Goal: Information Seeking & Learning: Find contact information

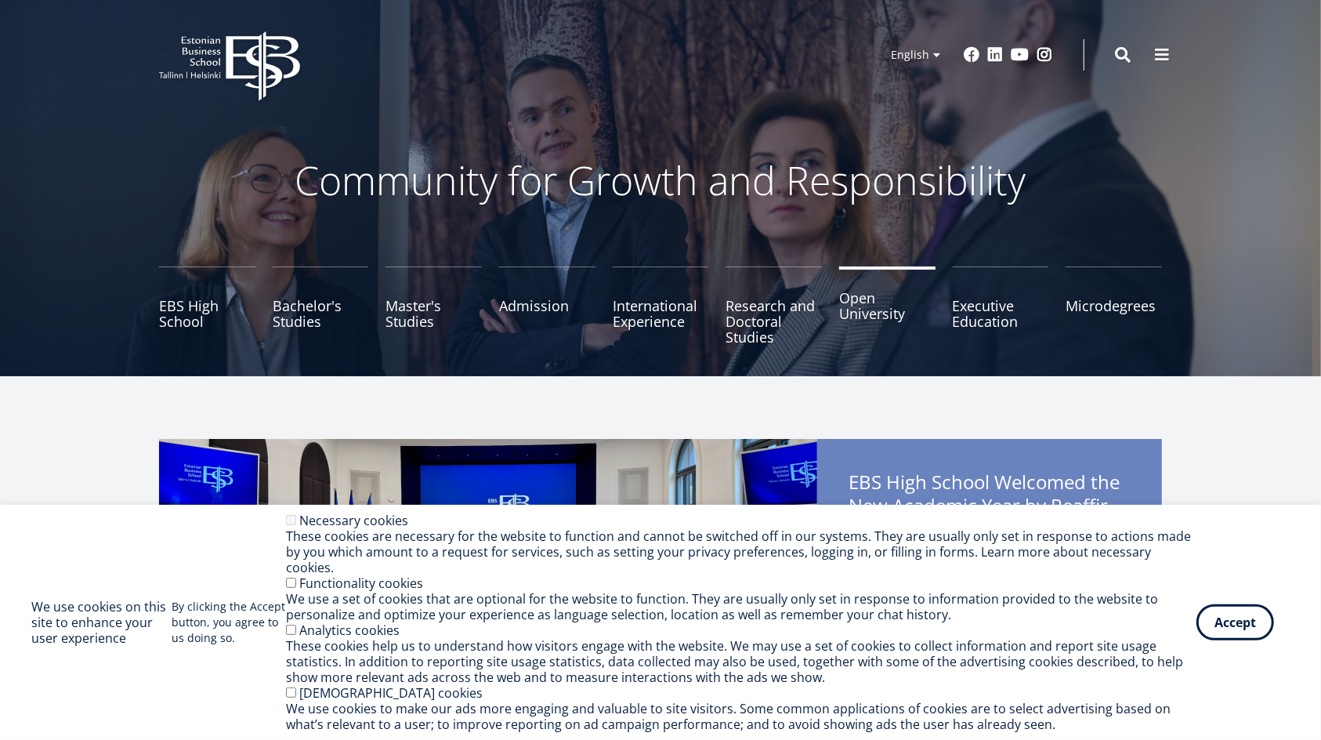
click at [858, 316] on link "Open University" at bounding box center [887, 305] width 96 height 78
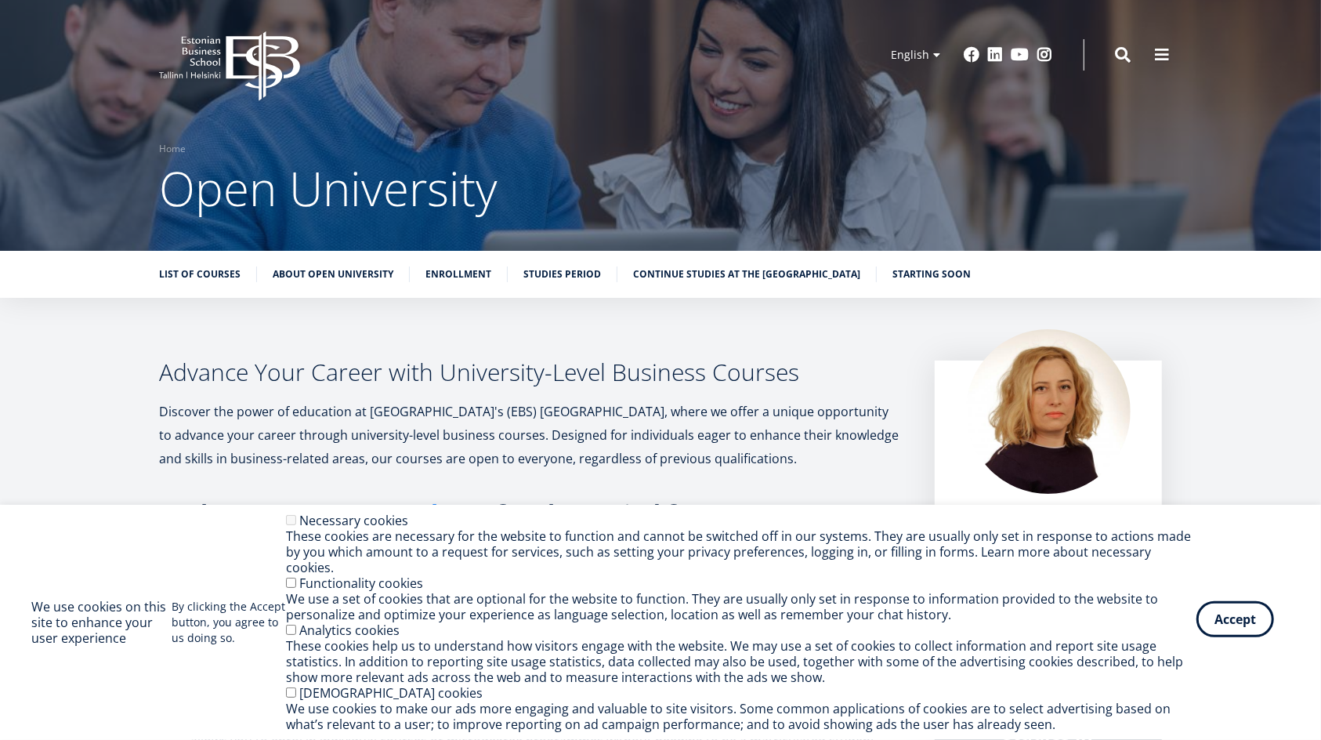
click at [1253, 623] on button "Accept" at bounding box center [1235, 619] width 78 height 36
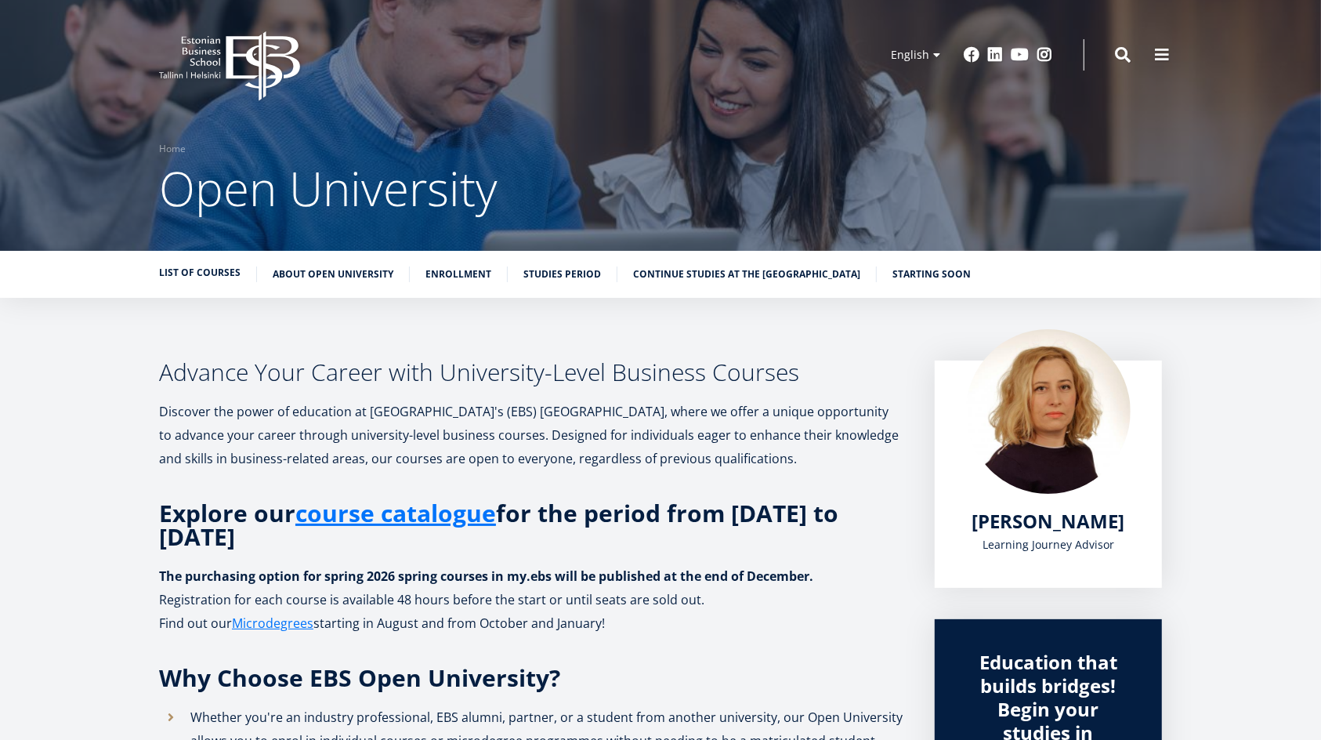
click at [212, 266] on link "List of Courses" at bounding box center [199, 273] width 81 height 16
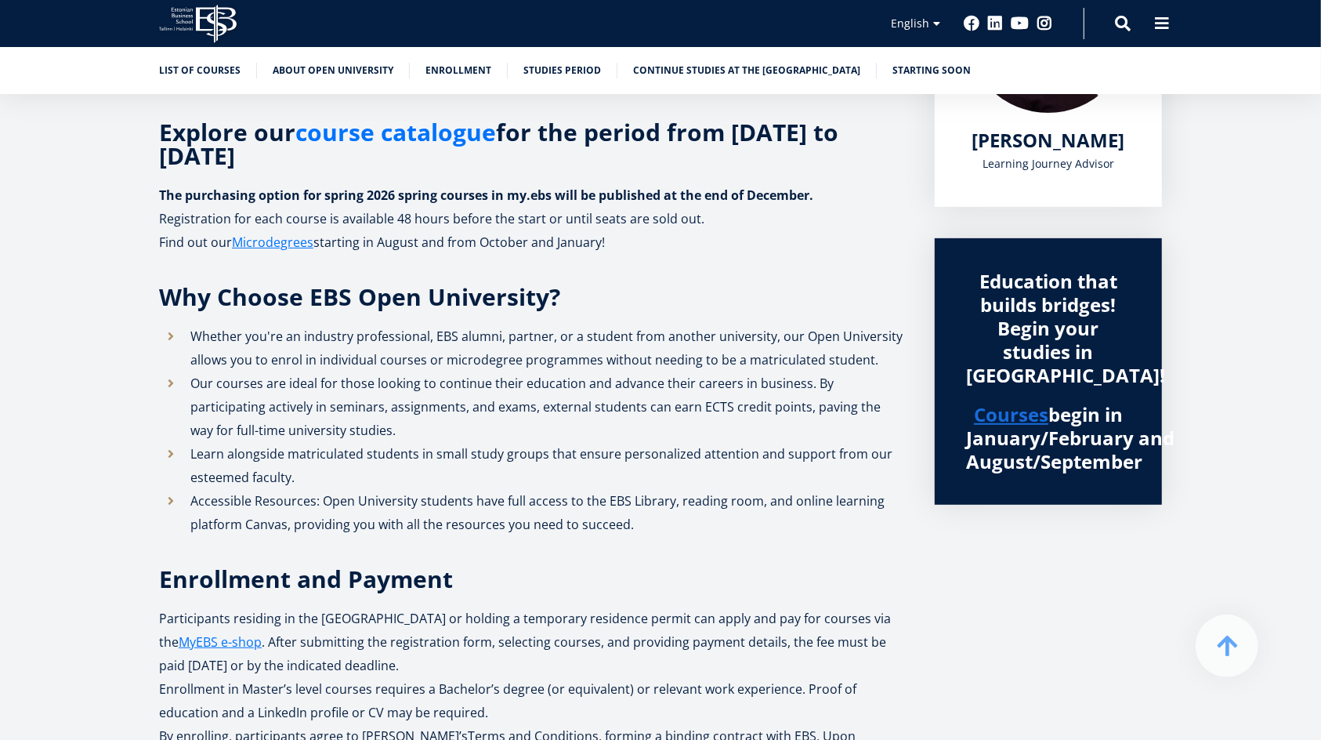
click at [426, 128] on link "course catalogue" at bounding box center [395, 133] width 201 height 24
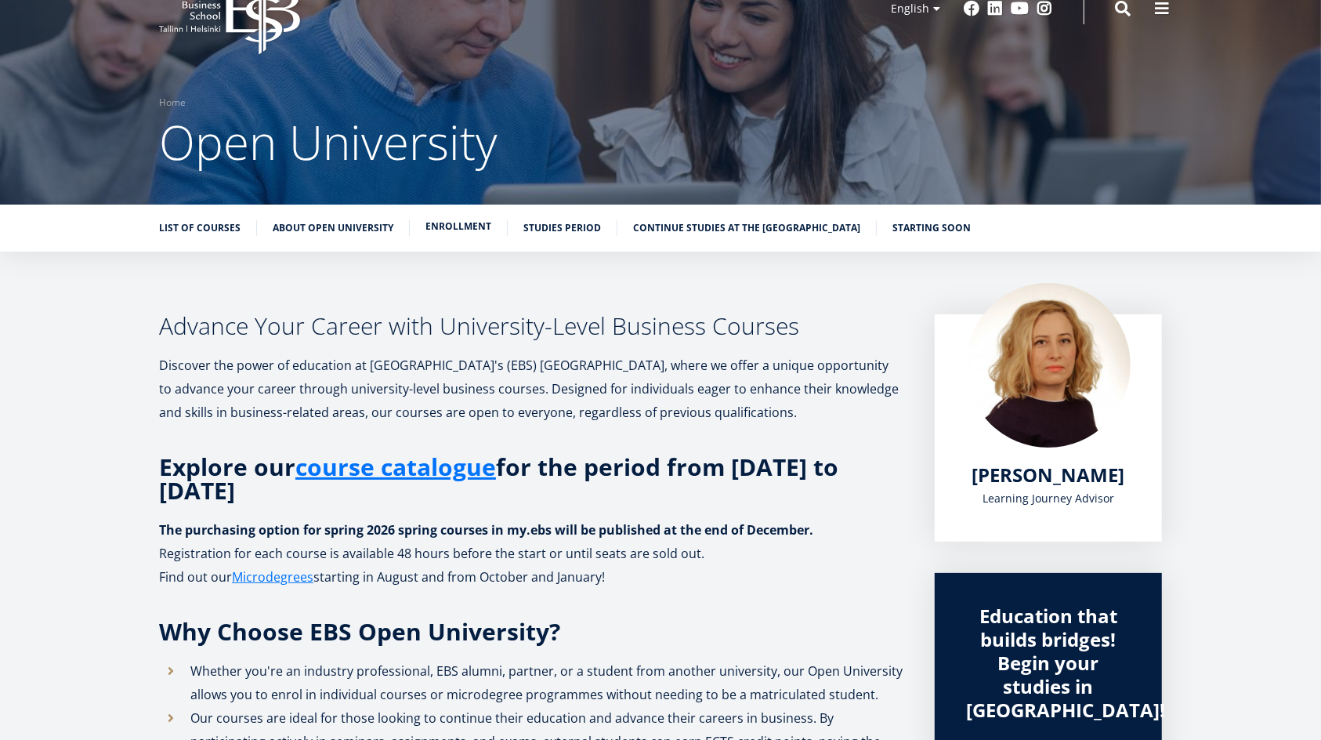
scroll to position [0, 0]
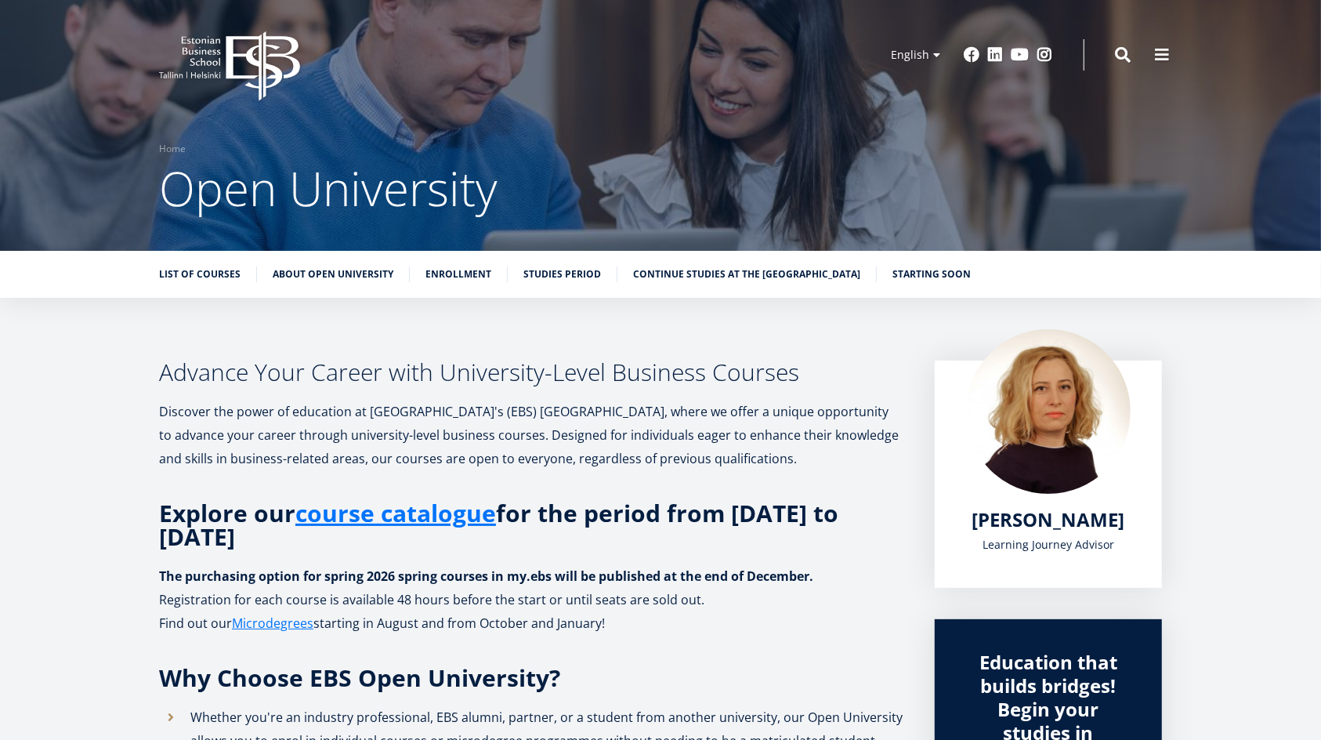
click at [1063, 519] on span "[PERSON_NAME]" at bounding box center [1048, 519] width 153 height 26
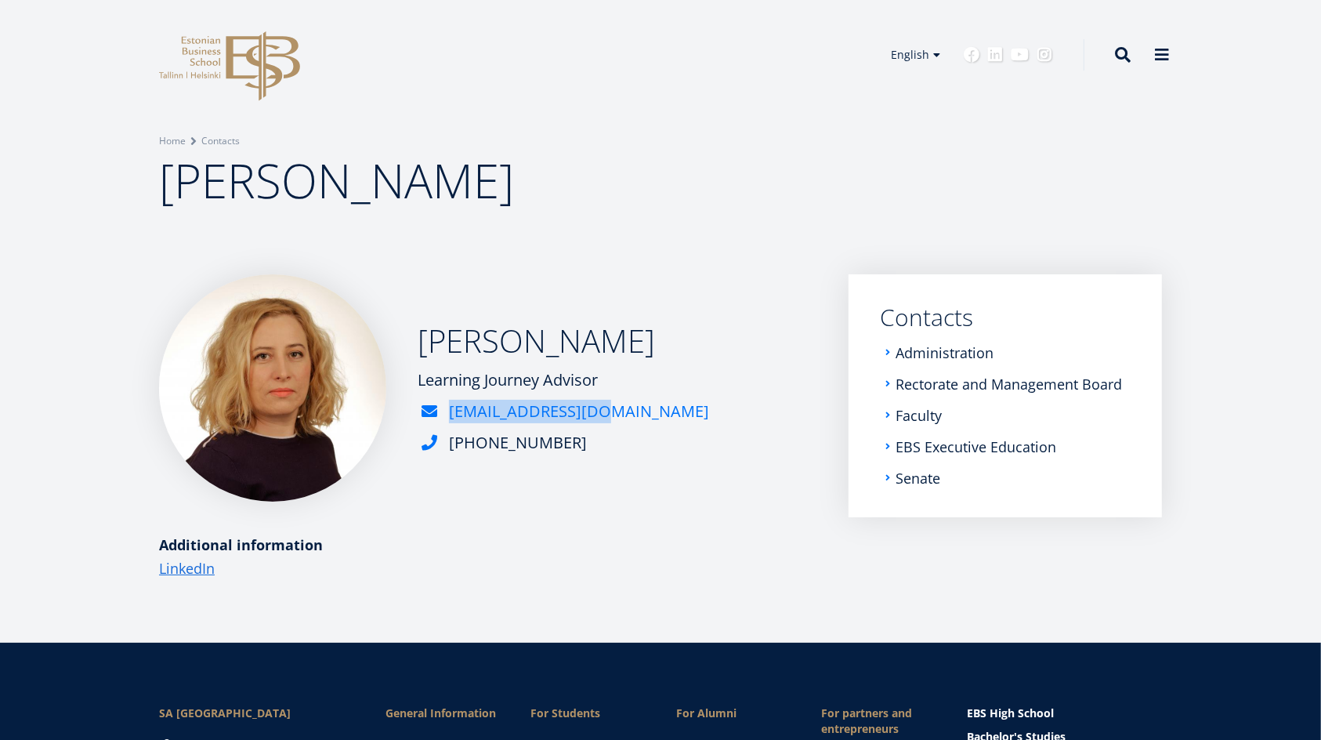
drag, startPoint x: 600, startPoint y: 412, endPoint x: 589, endPoint y: 413, distance: 11.0
click at [589, 413] on div "Kadri Osula Learning Journey Advisor kadri.osula@ebs.ee +372 665 1386" at bounding box center [488, 387] width 658 height 227
copy link "kadri.osula@ebs.ee"
click at [932, 382] on link "Rectorate and Management Board" at bounding box center [1010, 384] width 226 height 16
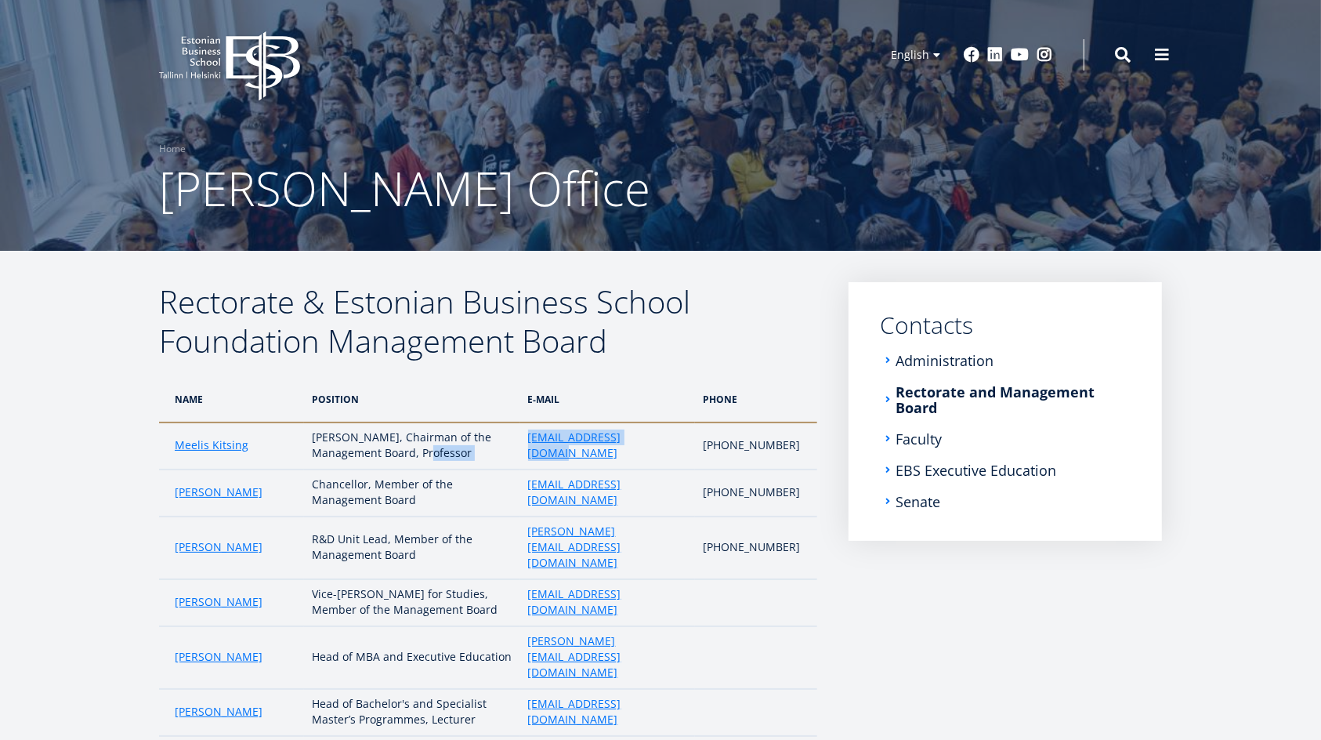
drag, startPoint x: 650, startPoint y: 444, endPoint x: 519, endPoint y: 452, distance: 131.8
click at [519, 452] on tr "Meelis Kitsing Rector, Chairman of the Management Board, Professor meelis.kitsi…" at bounding box center [488, 445] width 658 height 47
copy tr "meelis.kitsing@ebs.ee"
drag, startPoint x: 671, startPoint y: 586, endPoint x: 530, endPoint y: 589, distance: 140.3
click at [530, 589] on td "maarja.murumagi@ebs.ee" at bounding box center [607, 602] width 175 height 47
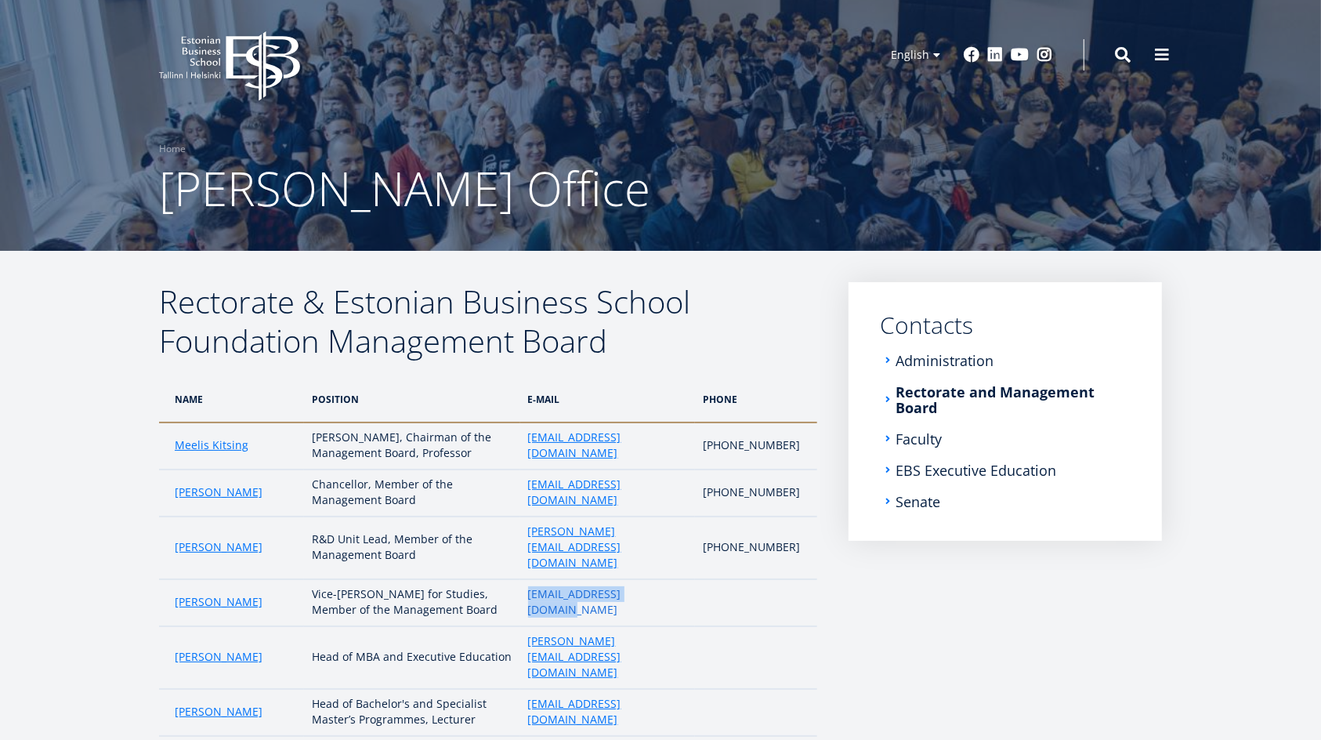
copy link "maarja.murumagi@ebs.ee"
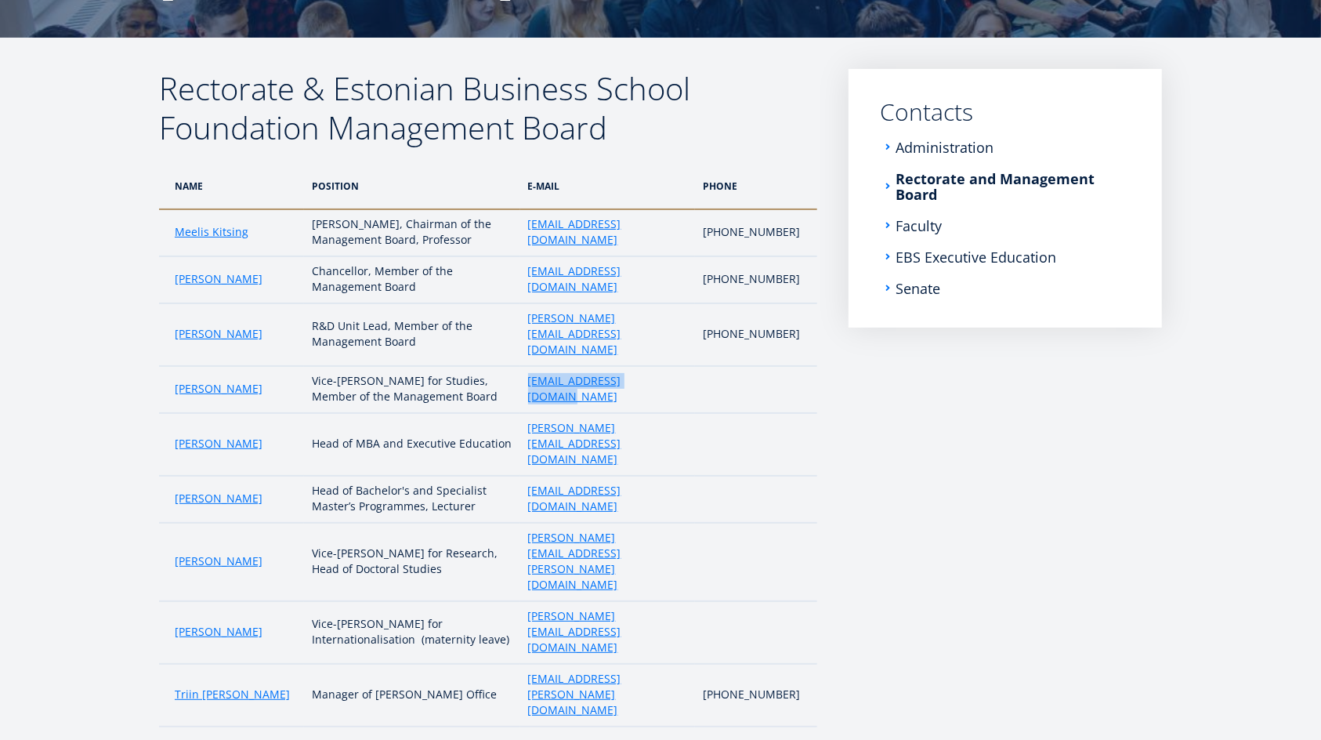
scroll to position [215, 0]
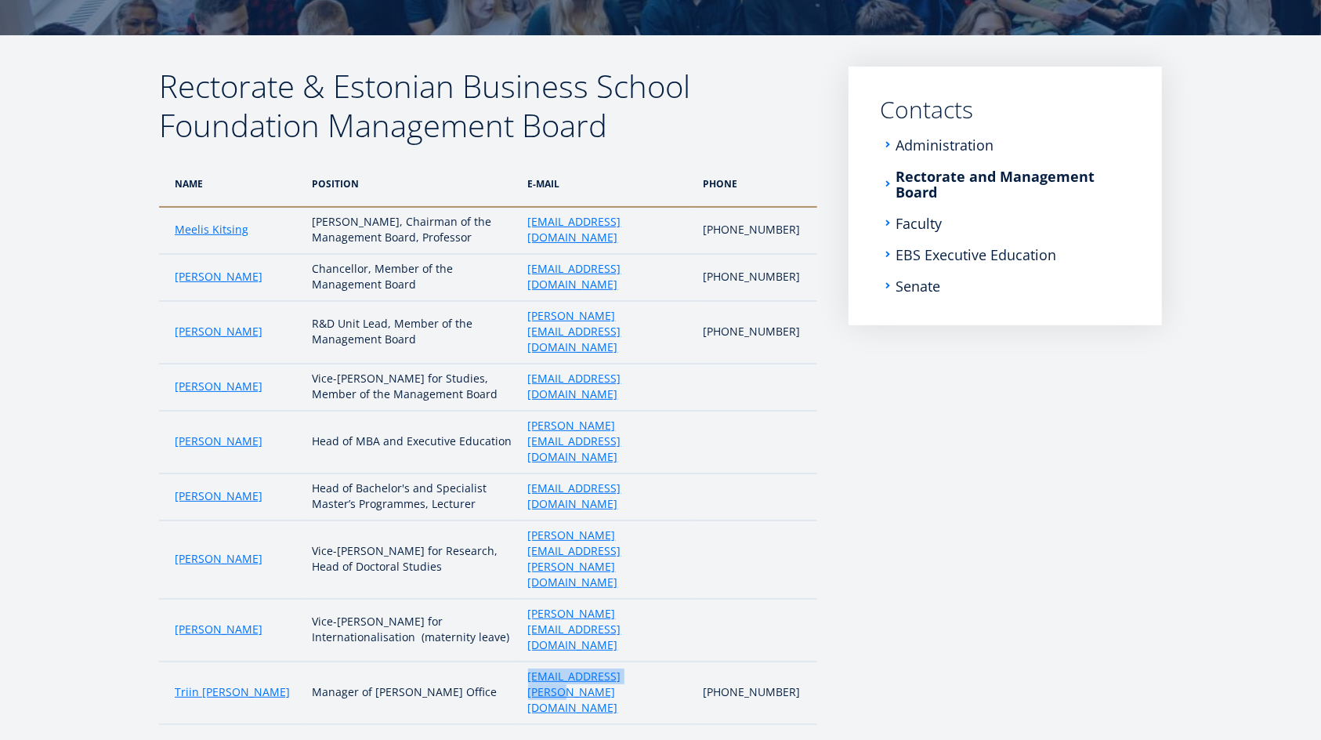
drag, startPoint x: 636, startPoint y: 580, endPoint x: 525, endPoint y: 573, distance: 111.4
click at [525, 661] on td "triin.sillaots@ebs.ee" at bounding box center [607, 692] width 175 height 63
copy link "triin.sillaots@ebs.ee"
drag, startPoint x: 681, startPoint y: 544, endPoint x: 523, endPoint y: 550, distance: 158.3
click at [523, 599] on td "regina.erlenheim@ebs.ee" at bounding box center [607, 630] width 175 height 63
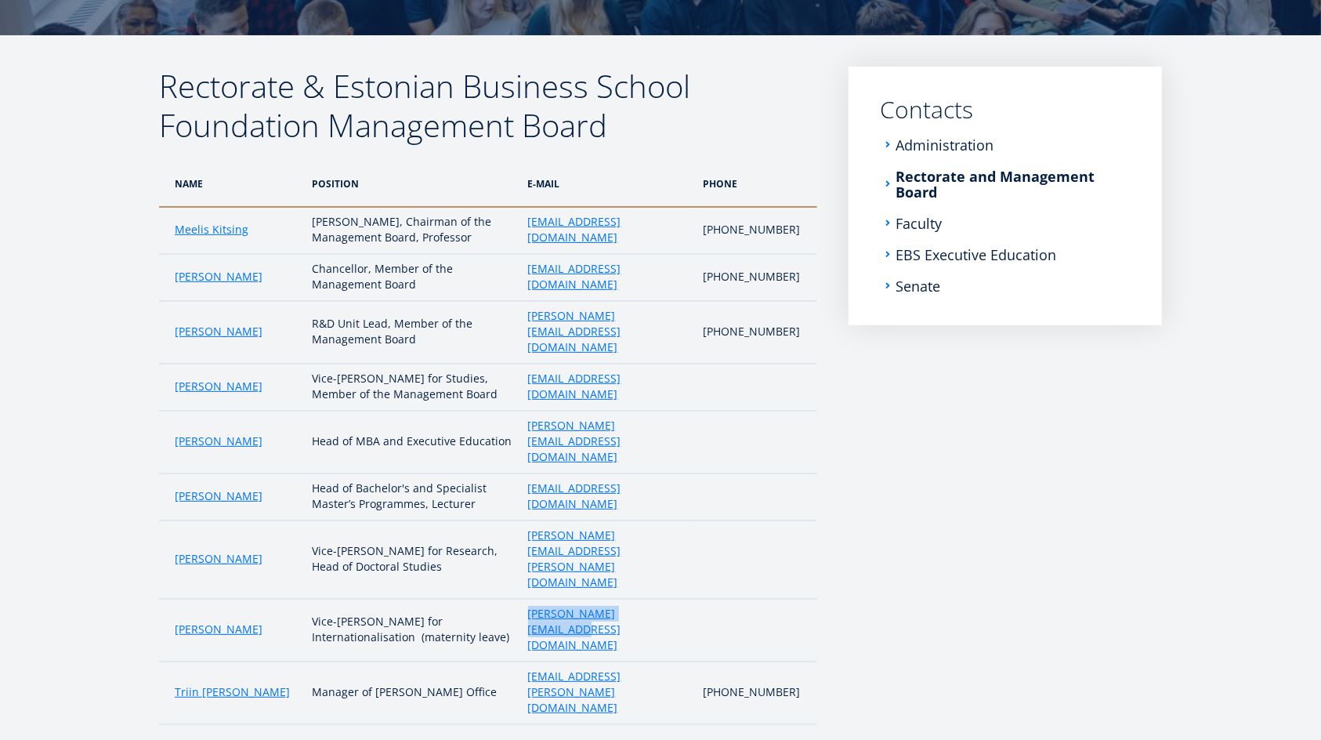
copy link "regina.erlenheim@ebs.ee"
